Goal: Information Seeking & Learning: Learn about a topic

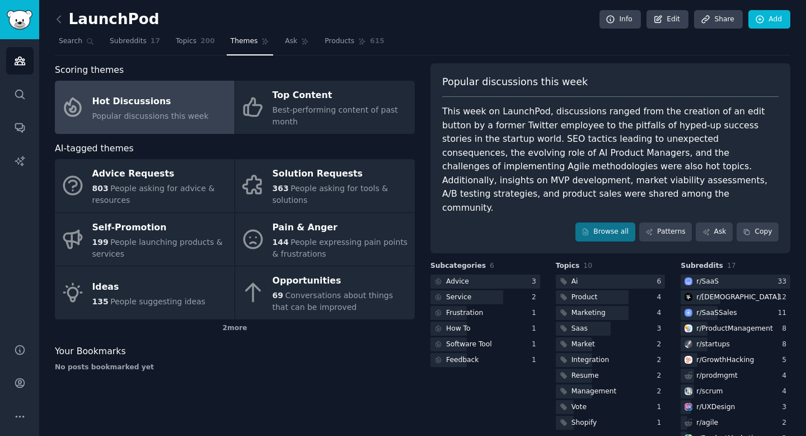
click at [698, 122] on div "This week on LaunchPod, discussions ranged from the creation of an edit button …" at bounding box center [610, 160] width 337 height 110
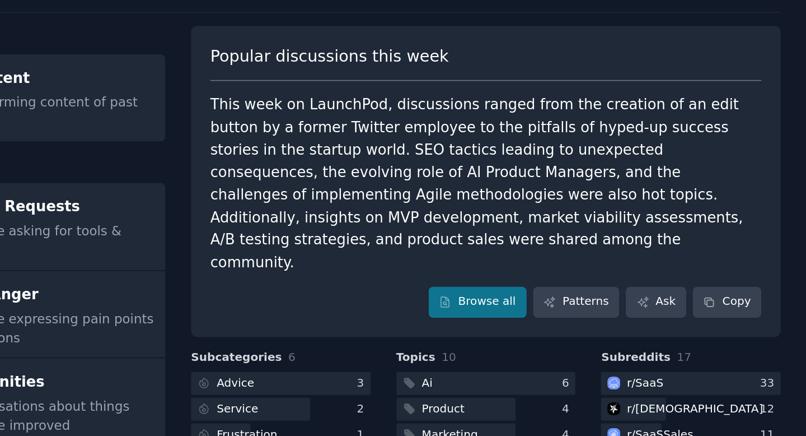
click at [642, 142] on div "This week on LaunchPod, discussions ranged from the creation of an edit button …" at bounding box center [610, 160] width 337 height 110
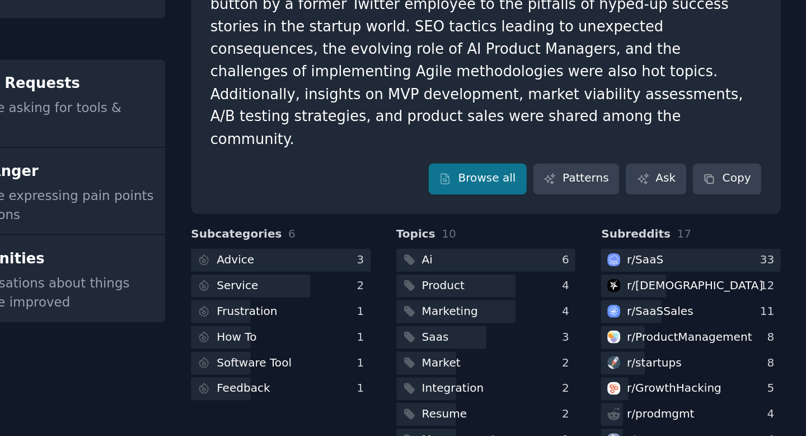
scroll to position [76, 0]
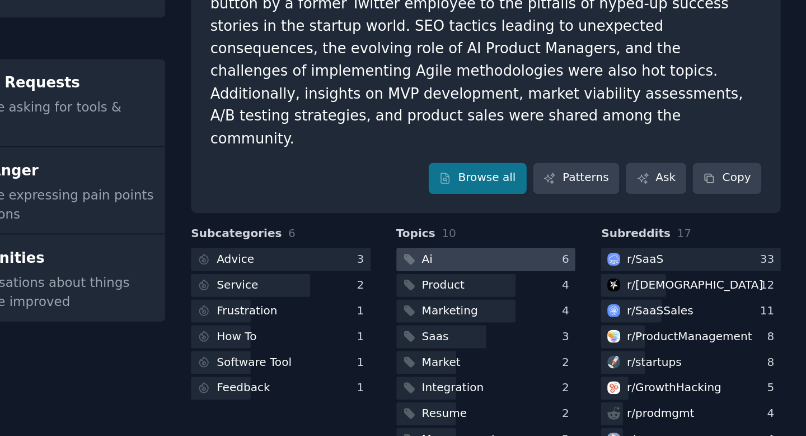
click at [620, 199] on div at bounding box center [611, 206] width 110 height 14
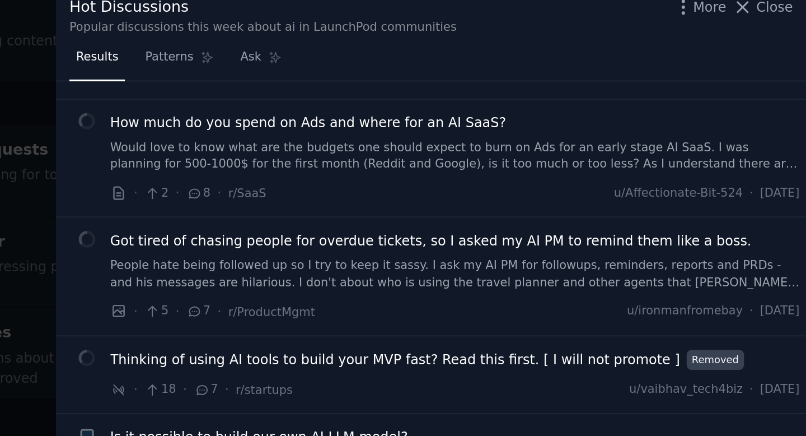
scroll to position [683, 0]
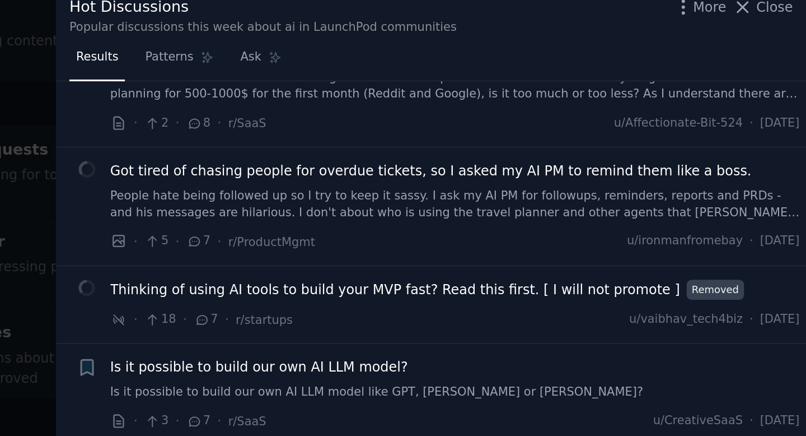
click at [571, 212] on li "+ Is it possible to build our own AI LLM model? Is it possible to build our own…" at bounding box center [586, 241] width 439 height 59
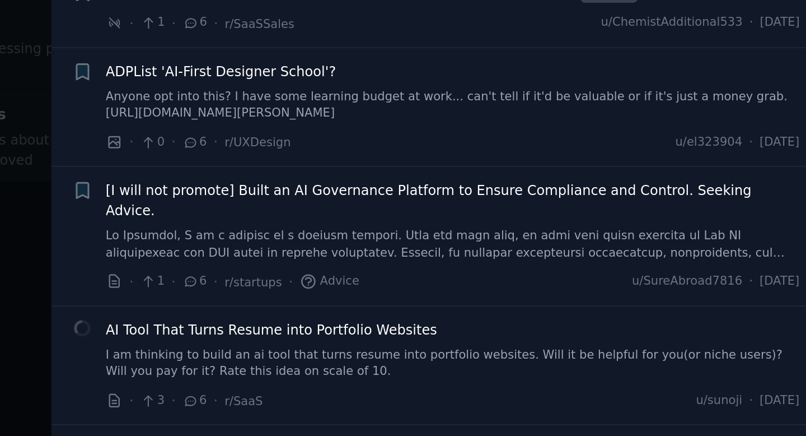
scroll to position [0, 0]
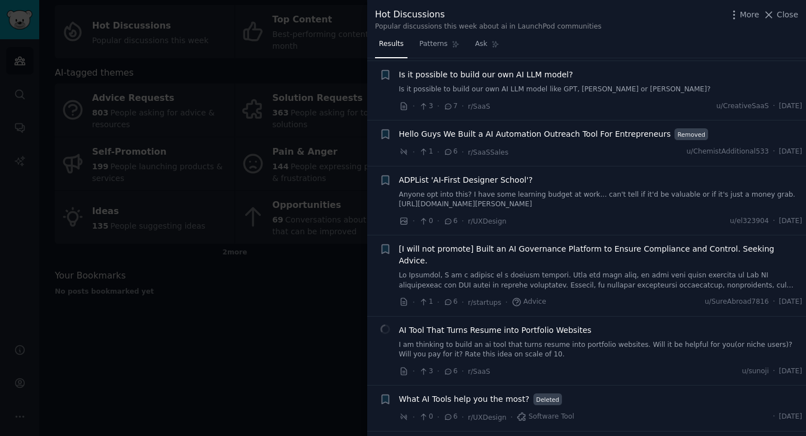
click at [229, 173] on div at bounding box center [403, 218] width 806 height 436
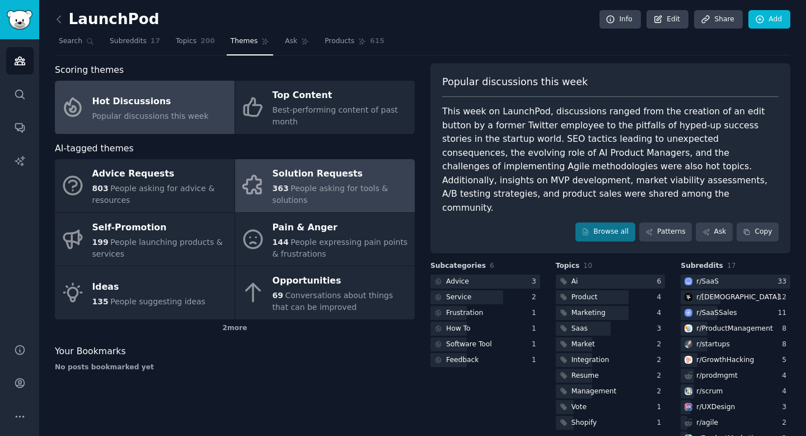
click at [374, 174] on div "Solution Requests" at bounding box center [341, 174] width 137 height 18
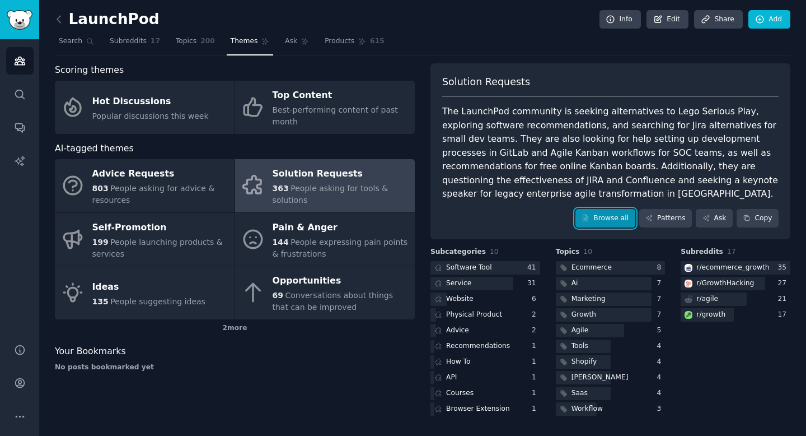
click at [617, 220] on link "Browse all" at bounding box center [606, 218] width 60 height 19
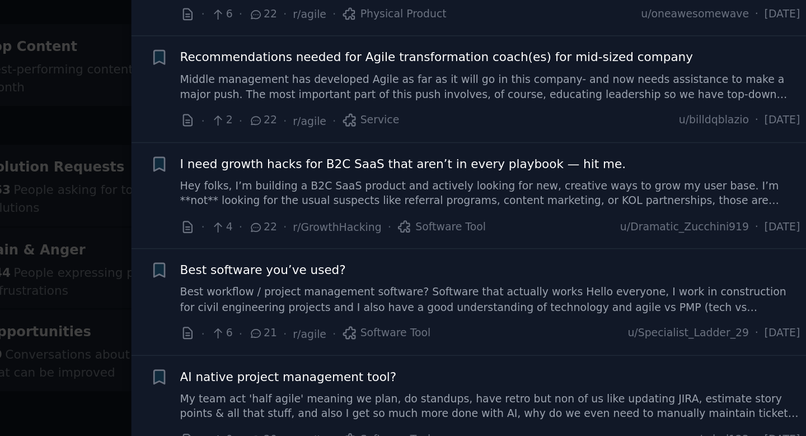
scroll to position [557, 0]
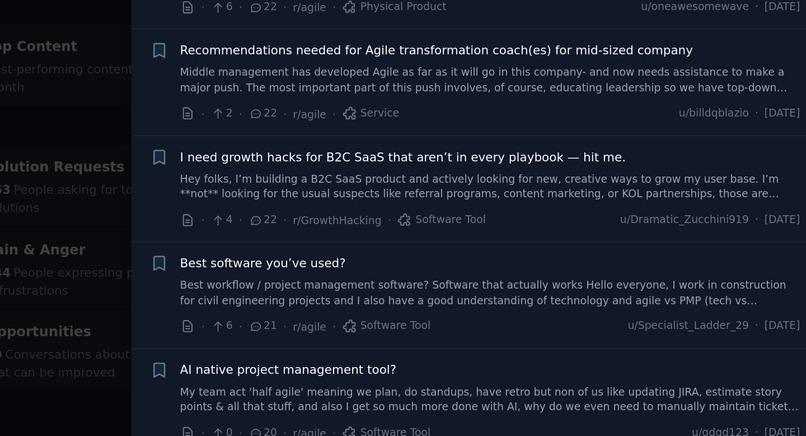
click at [373, 245] on li "+ Best software you’ve used? Best workflow / project management software? Softw…" at bounding box center [586, 256] width 439 height 69
click at [483, 230] on span "Best software you’ve used?" at bounding box center [453, 236] width 108 height 12
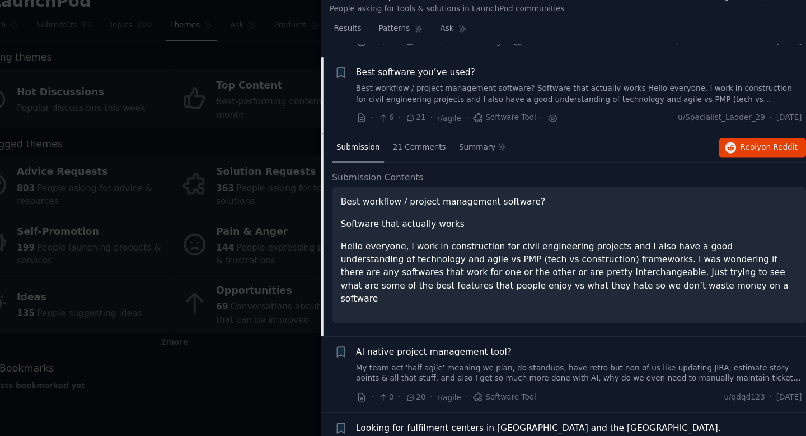
click at [462, 215] on p "Software that actually works" at bounding box center [591, 221] width 413 height 12
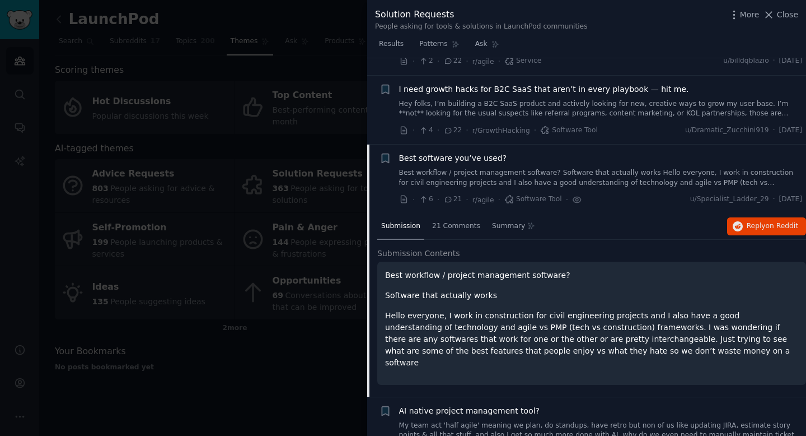
scroll to position [633, 0]
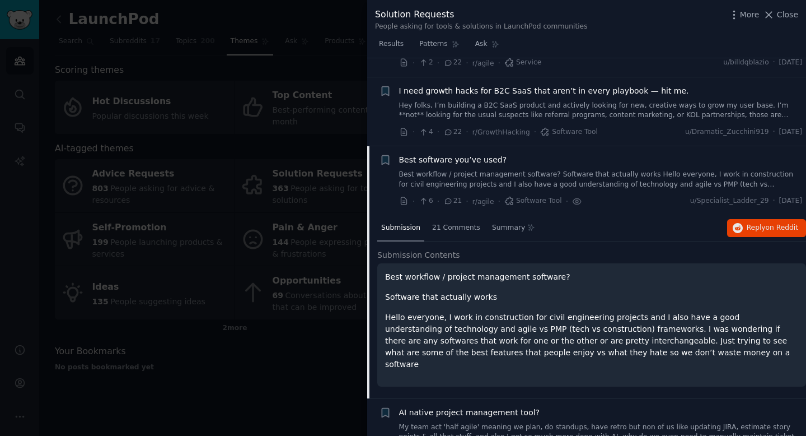
click at [105, 272] on div at bounding box center [403, 218] width 806 height 436
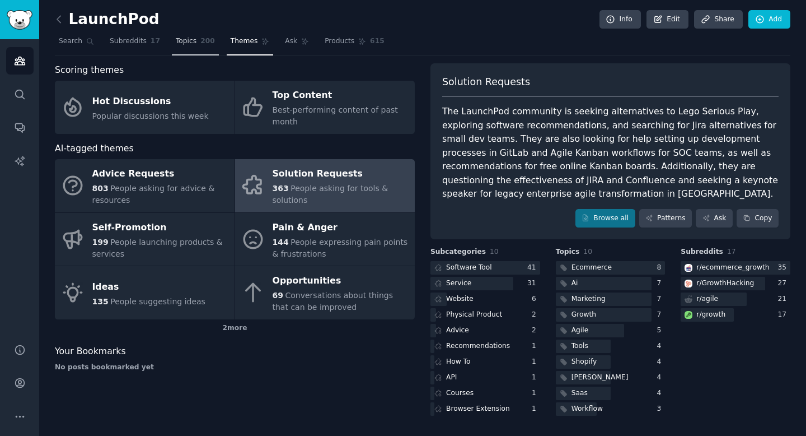
click at [178, 48] on link "Topics 200" at bounding box center [195, 43] width 47 height 23
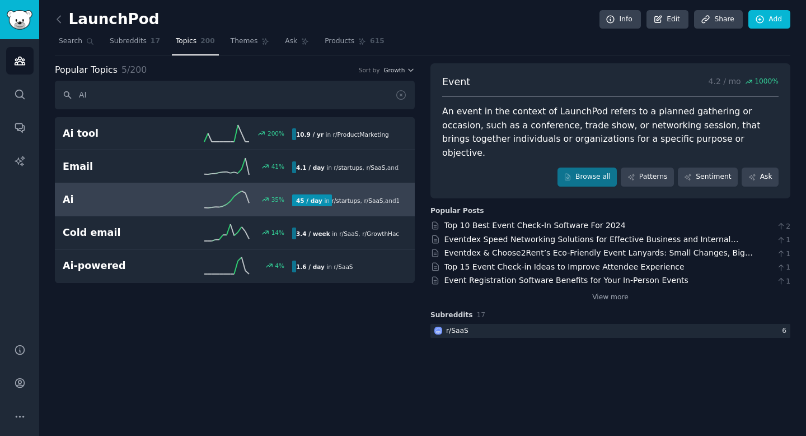
type input "AI"
click at [145, 206] on h2 "Ai" at bounding box center [120, 200] width 115 height 14
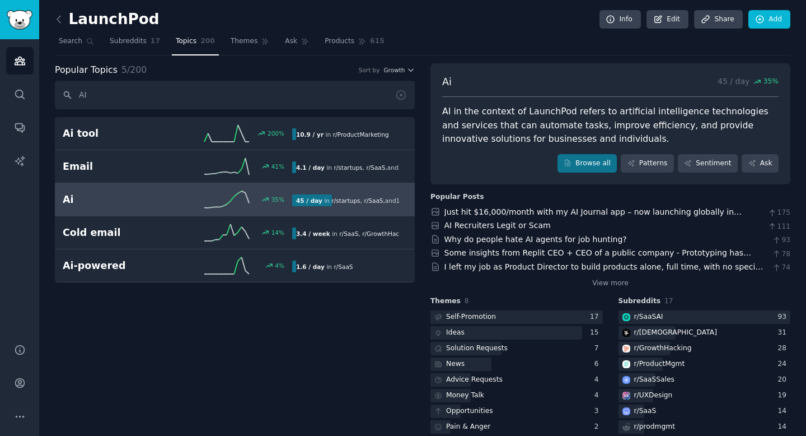
click at [328, 352] on div "Popular Topics 5 / 200 Sort by Growth AI Ai tool 200 % 10.9 / yr in r/ ProductM…" at bounding box center [235, 304] width 360 height 482
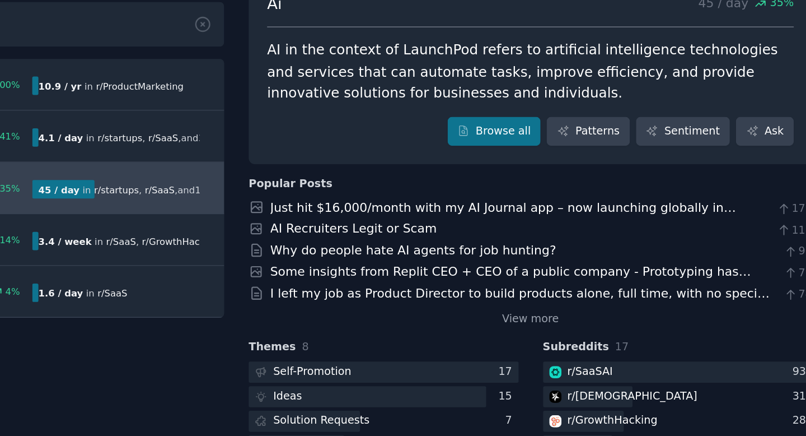
click at [410, 314] on div "Popular Topics 5 / 200 Sort by Growth AI Ai tool 200 % 10.9 / yr in r/ ProductM…" at bounding box center [235, 304] width 360 height 482
click at [513, 298] on h3 "Themes 8" at bounding box center [517, 301] width 172 height 10
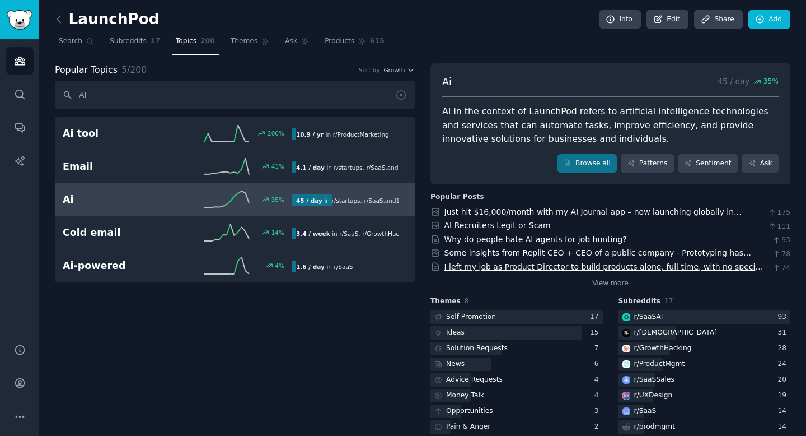
click at [561, 264] on link "I left my job as Product Director to build products alone, full time, with no s…" at bounding box center [605, 284] width 320 height 44
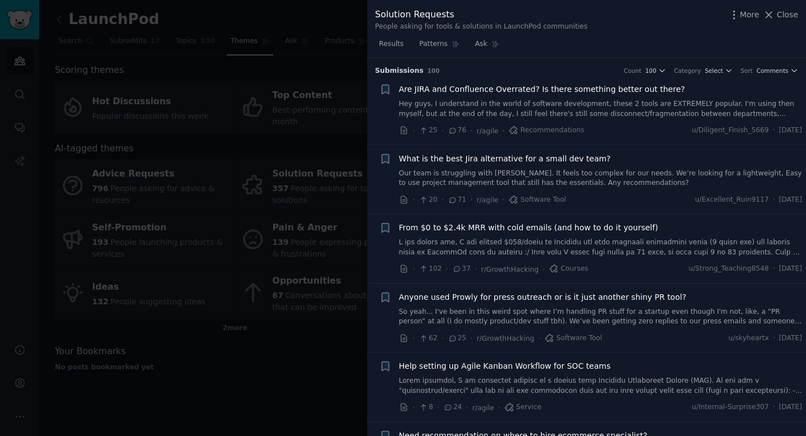
click at [243, 203] on div at bounding box center [403, 218] width 806 height 436
